Goal: Find specific page/section: Find specific page/section

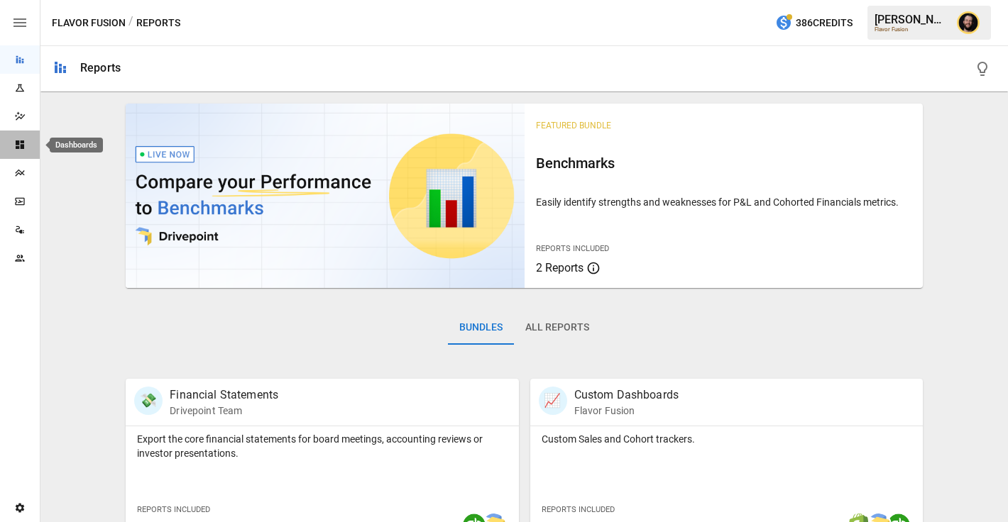
click at [30, 141] on div "Dashboards" at bounding box center [20, 144] width 40 height 11
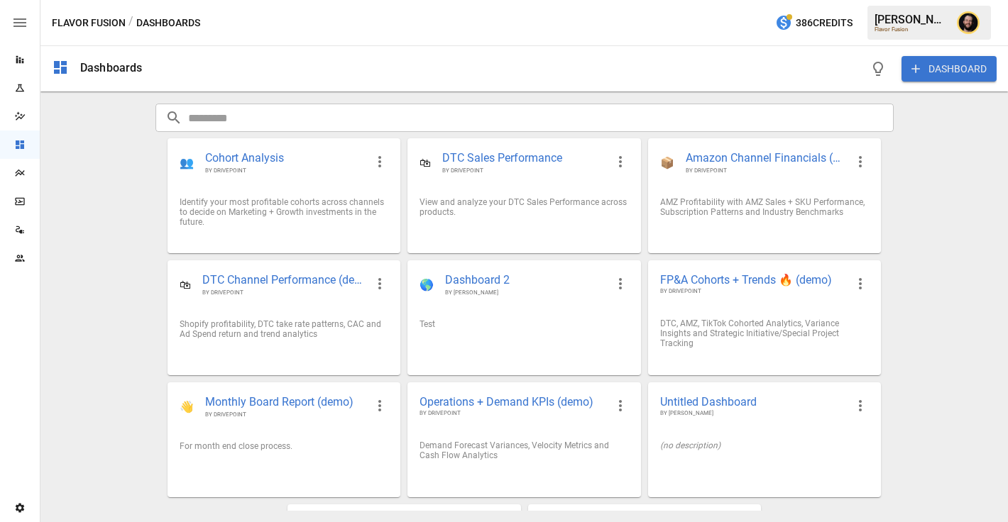
scroll to position [109, 0]
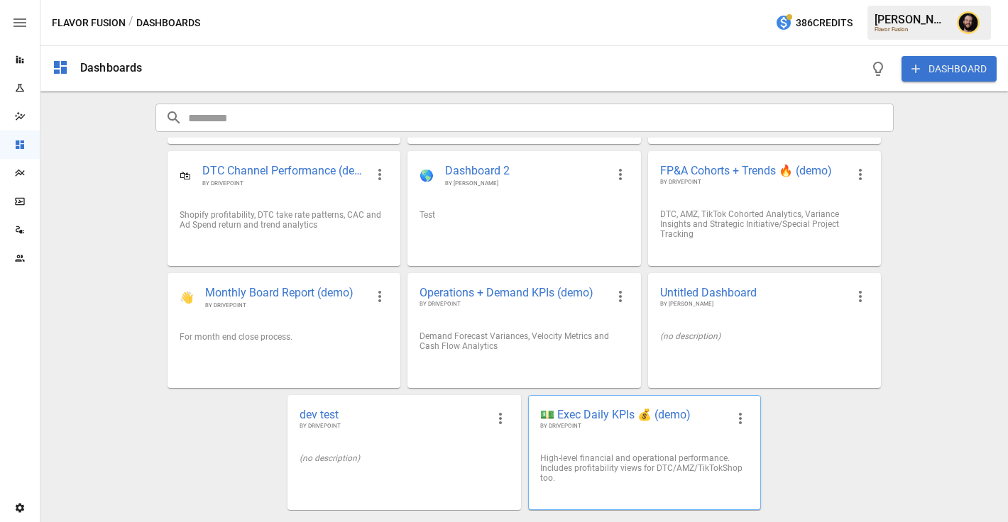
click at [580, 417] on span "💵 Exec Daily KPIs 💰 (demo)" at bounding box center [633, 414] width 186 height 15
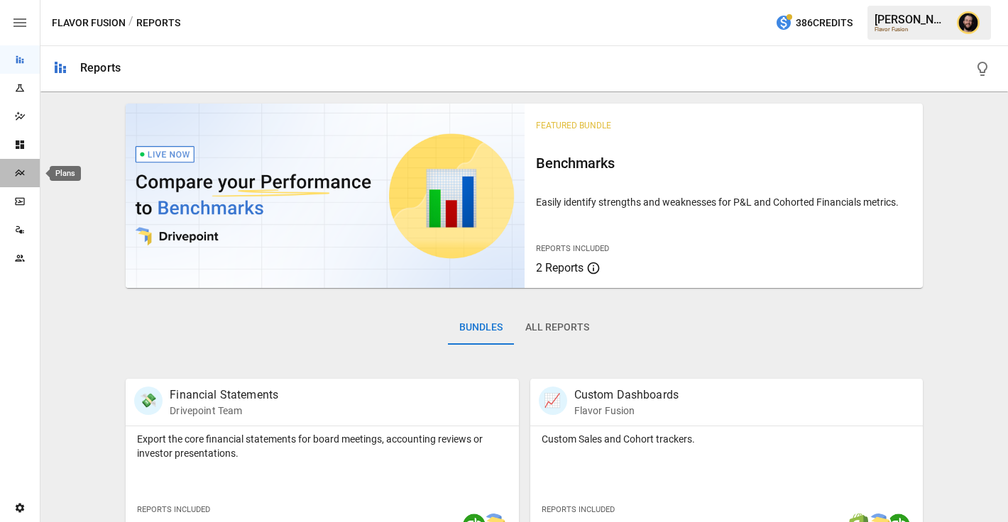
click at [16, 173] on icon "Plans" at bounding box center [19, 173] width 9 height 7
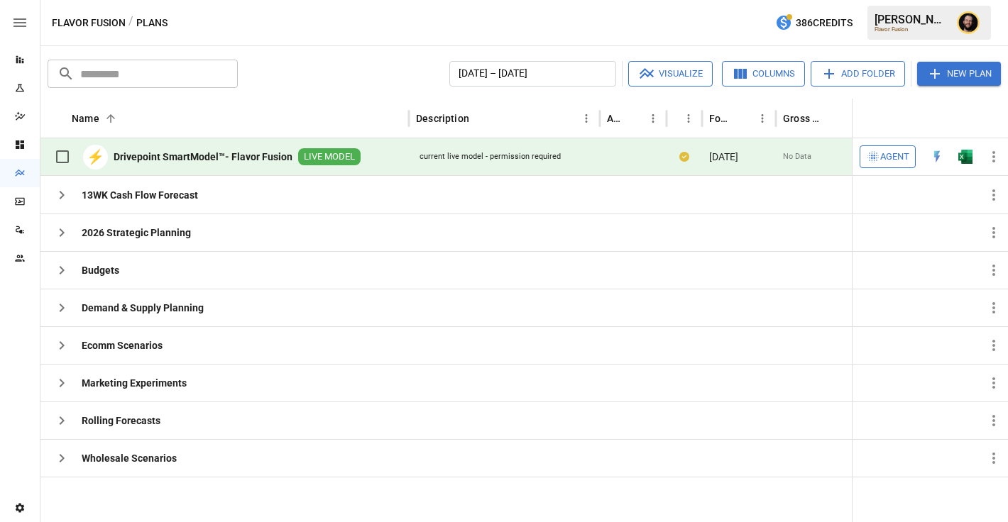
click at [964, 158] on img "Open in Excel" at bounding box center [965, 157] width 14 height 14
click at [65, 308] on icon "button" at bounding box center [61, 308] width 17 height 17
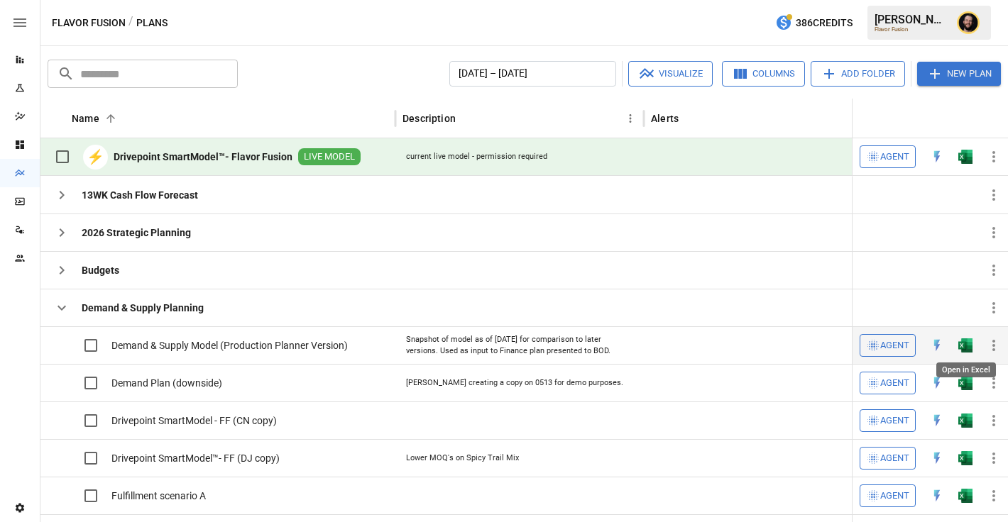
click at [963, 345] on img "Open in Excel" at bounding box center [965, 346] width 14 height 14
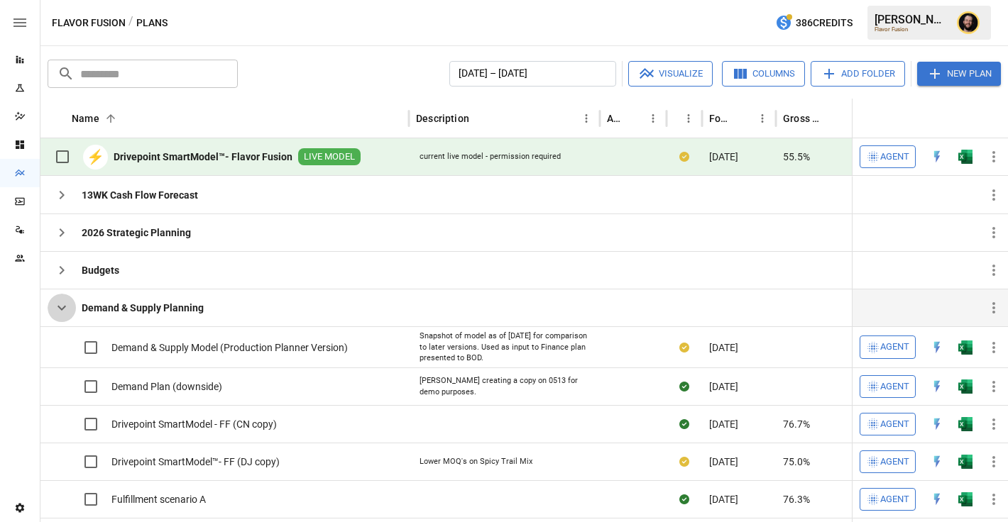
click at [63, 312] on icon "button" at bounding box center [61, 308] width 17 height 17
